Goal: Information Seeking & Learning: Check status

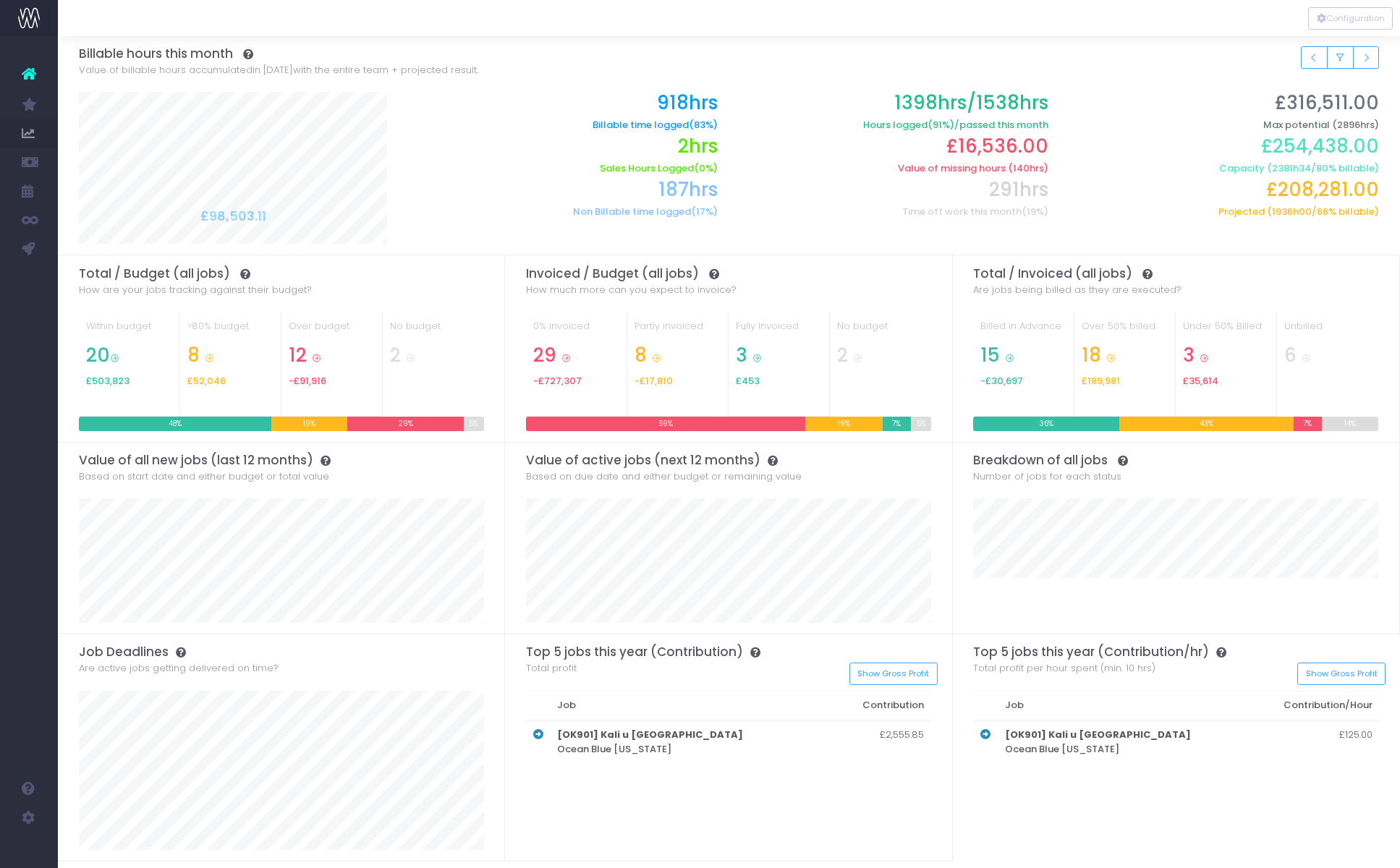
click at [1319, 136] on h2 "£254,438.00" at bounding box center [1225, 146] width 309 height 22
click at [1313, 147] on h2 "£254,438.00" at bounding box center [1225, 146] width 309 height 22
click at [1323, 145] on h2 "£254,438.00" at bounding box center [1225, 146] width 309 height 22
click at [1167, 168] on h6 "Capacity ( 2375h34 / 80 % billable)" at bounding box center [1225, 168] width 309 height 12
click at [1286, 166] on span "2375h34" at bounding box center [1290, 168] width 41 height 12
